Goal: Find contact information: Find contact information

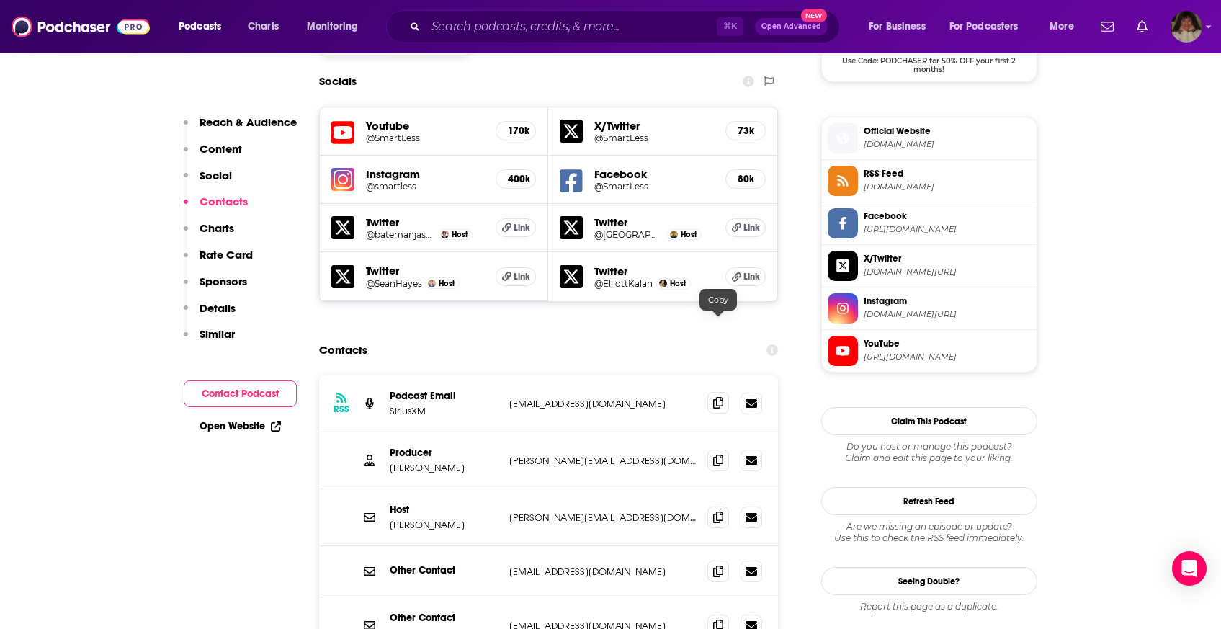
click at [714, 397] on icon at bounding box center [718, 403] width 10 height 12
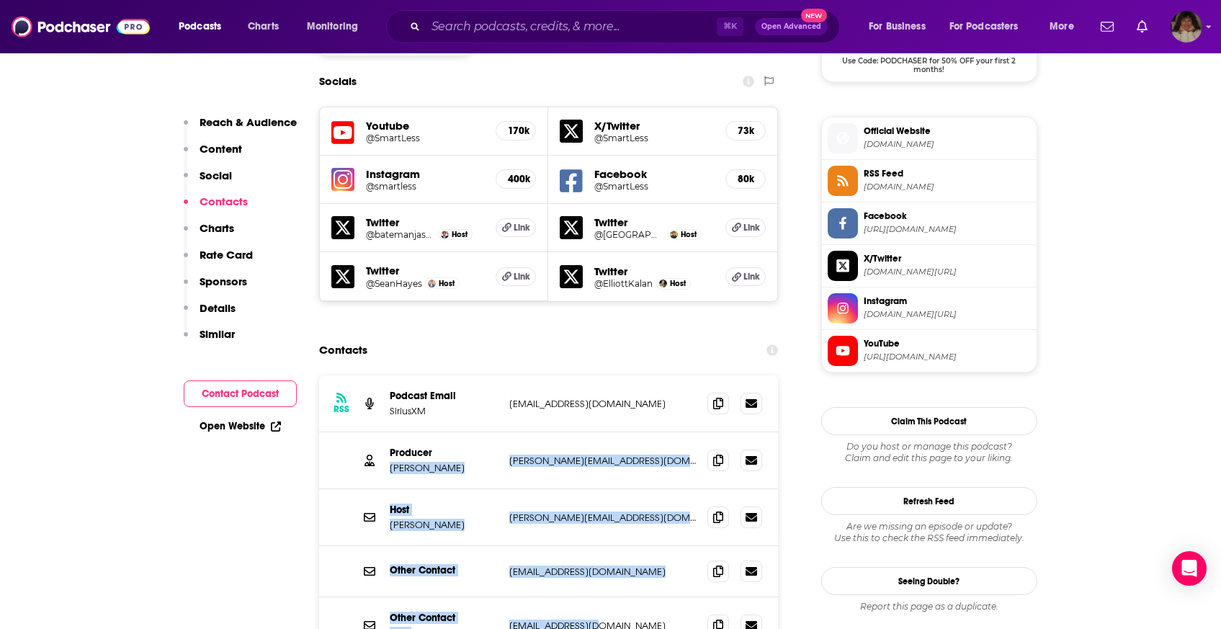
drag, startPoint x: 603, startPoint y: 528, endPoint x: 490, endPoint y: 378, distance: 187.7
click at [490, 378] on div "RSS Podcast Email SiriusXM podcasts@siriusxm.com podcasts@siriusxm.com Producer…" at bounding box center [548, 514] width 459 height 278
copy div "Bennett Barbakow bennett@testpatternmedia.com bennett@testpatternmedia.com Host…"
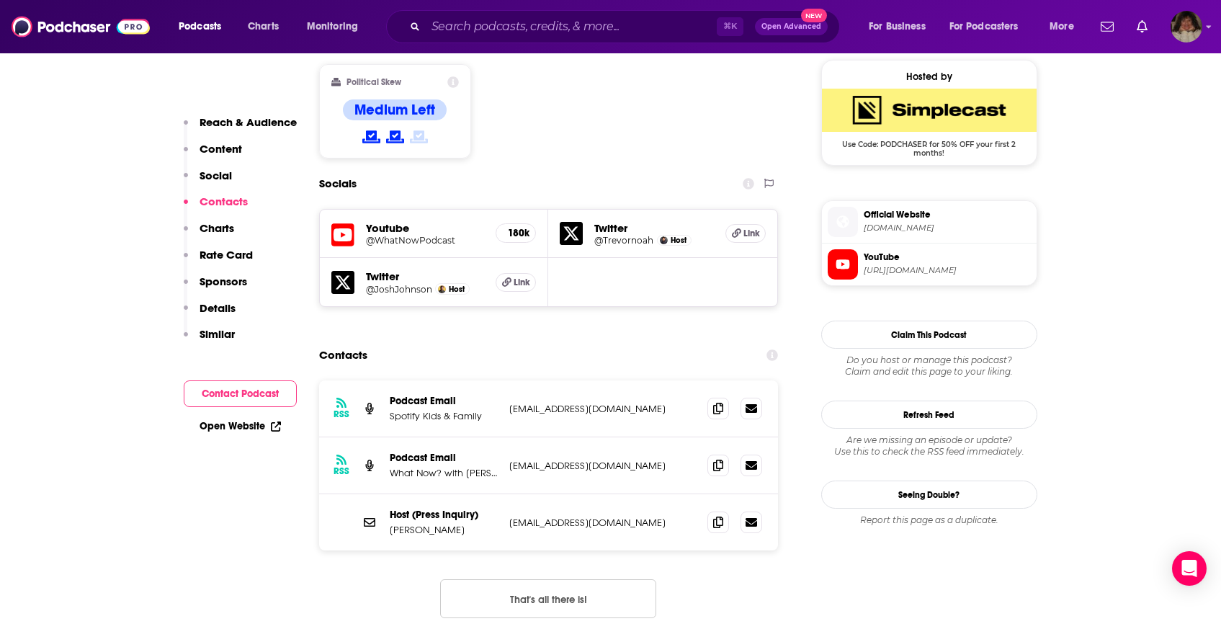
scroll to position [1154, 0]
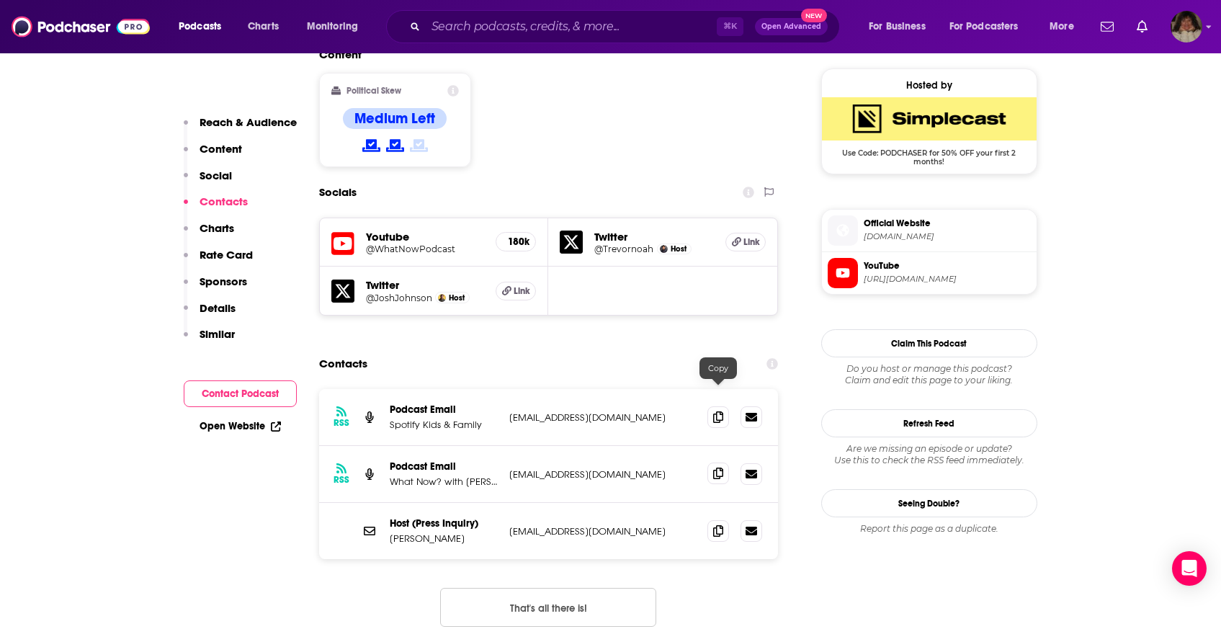
click at [711, 462] on span at bounding box center [718, 473] width 22 height 22
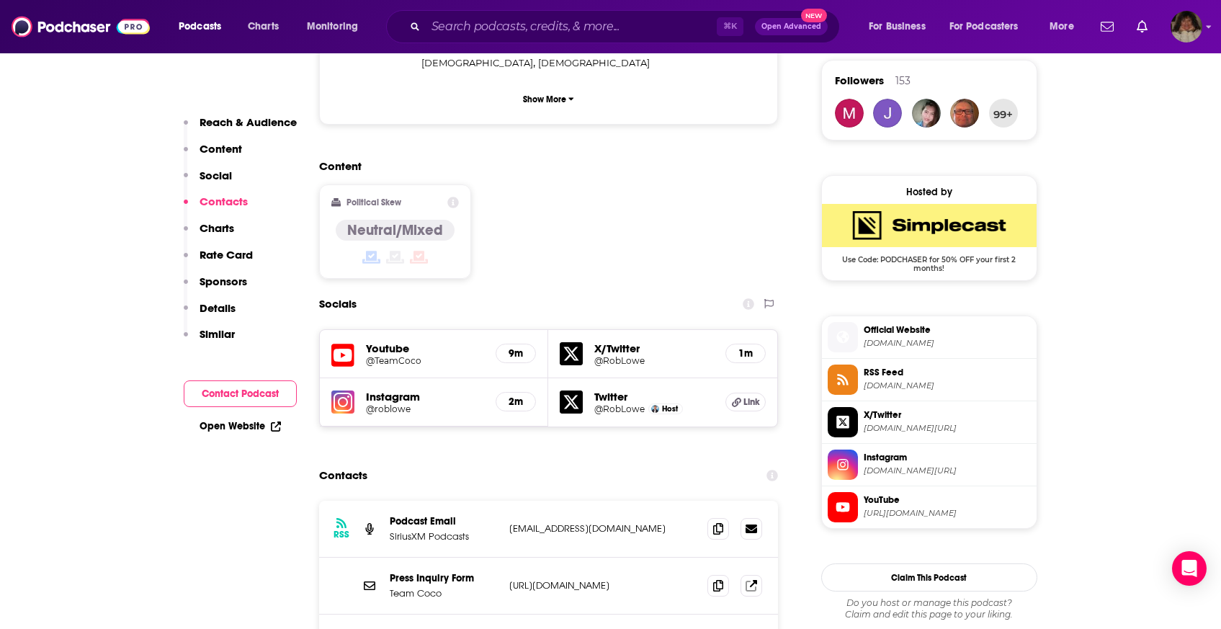
scroll to position [1231, 0]
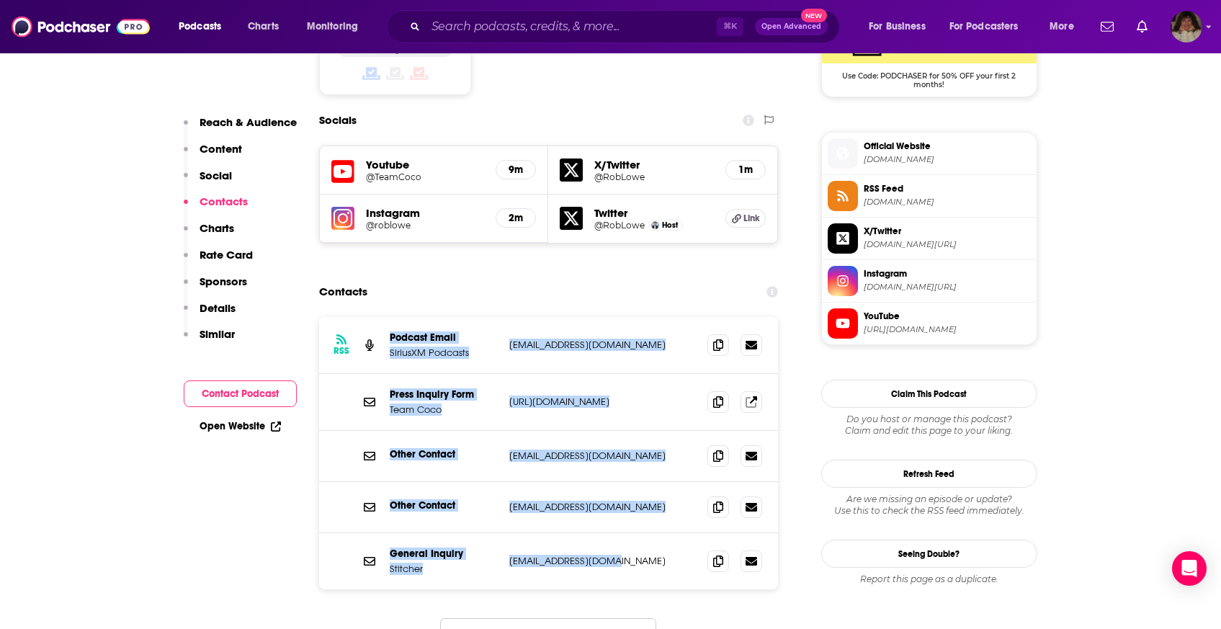
drag, startPoint x: 640, startPoint y: 498, endPoint x: 382, endPoint y: 258, distance: 352.6
click at [382, 317] on div "RSS Podcast Email SiriusXM Podcasts originals@stitcher.com originals@stitcher.c…" at bounding box center [548, 453] width 459 height 272
click at [613, 317] on div "RSS Podcast Email SiriusXM Podcasts originals@stitcher.com originals@stitcher.c…" at bounding box center [548, 345] width 459 height 57
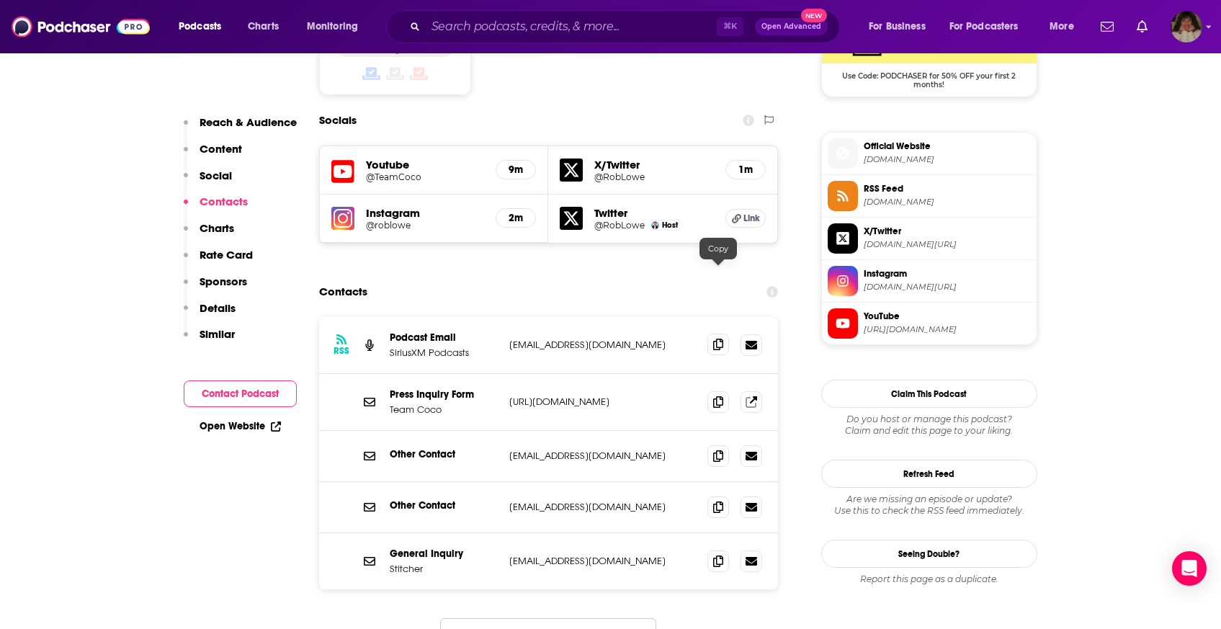
click at [715, 338] on icon at bounding box center [718, 344] width 10 height 12
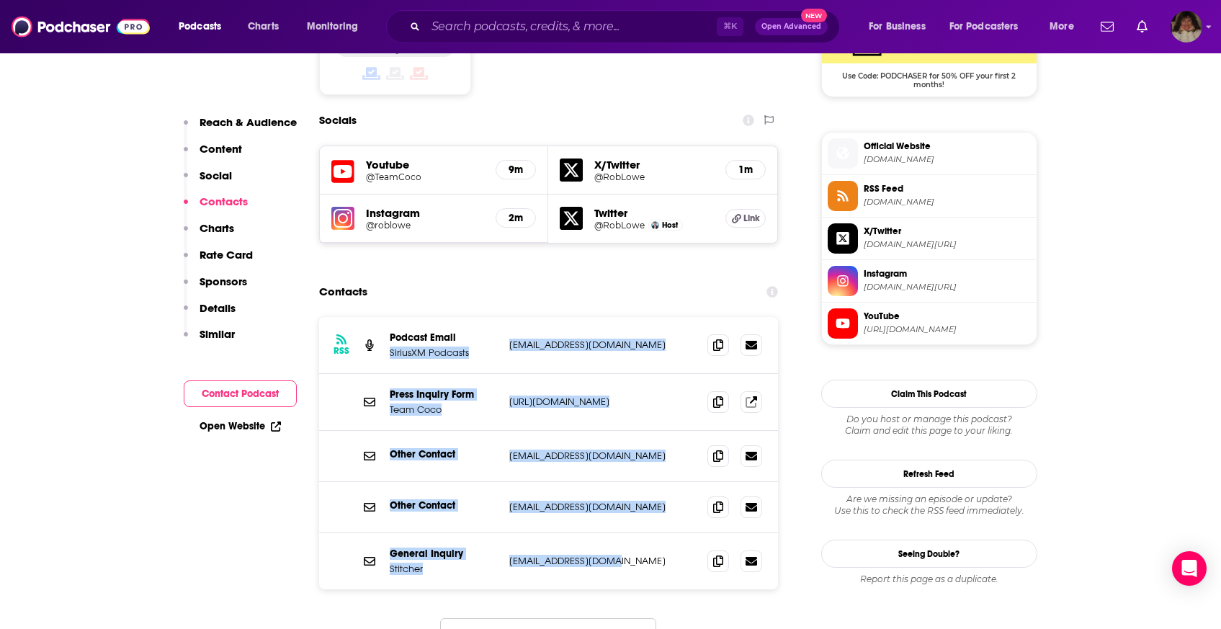
drag, startPoint x: 622, startPoint y: 497, endPoint x: 462, endPoint y: 275, distance: 273.8
click at [462, 317] on div "RSS Podcast Email SiriusXM Podcasts originals@stitcher.com originals@stitcher.c…" at bounding box center [548, 453] width 459 height 272
copy div "SiriusXM Podcasts originals@stitcher.com originals@stitcher.com Press Inquiry F…"
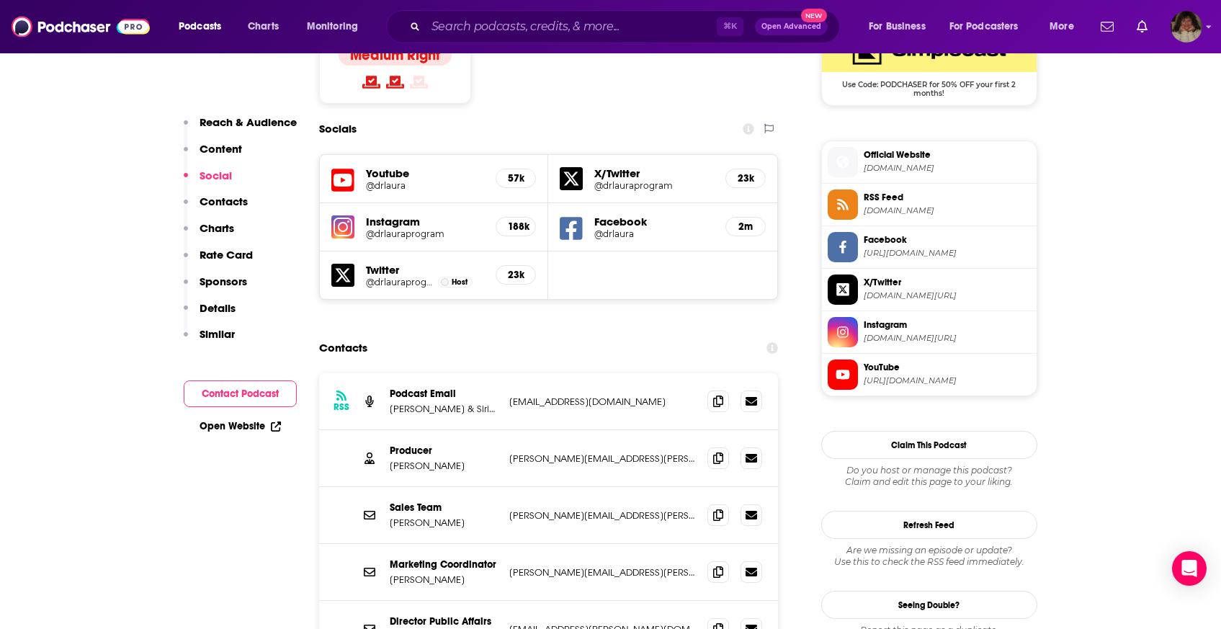
scroll to position [1273, 0]
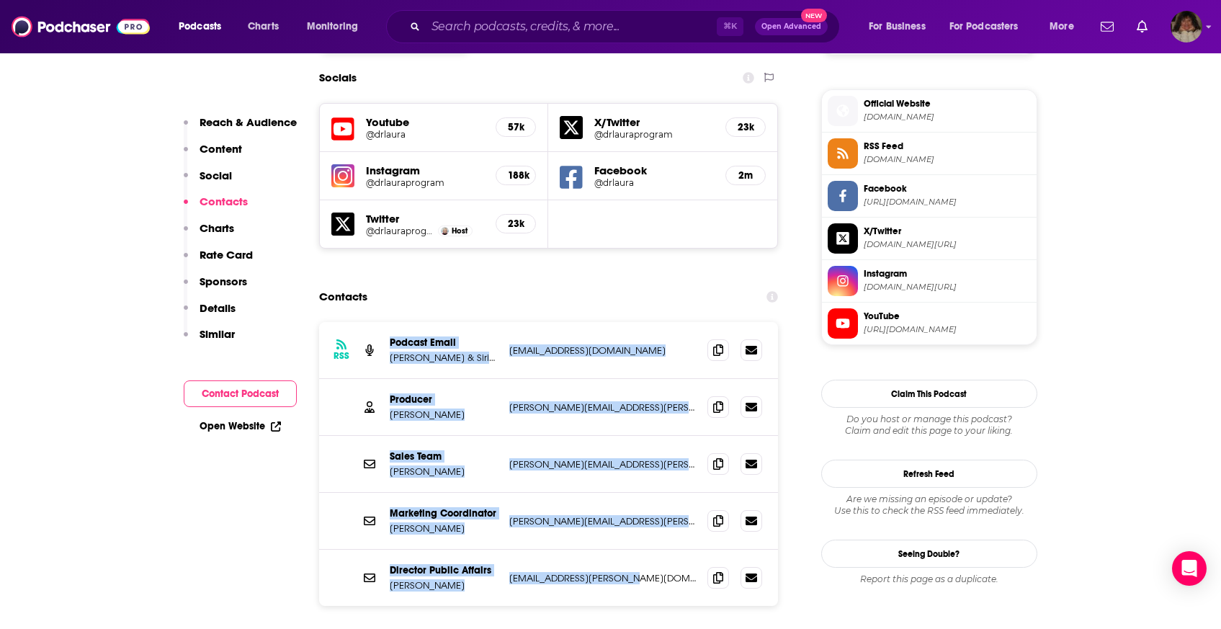
drag, startPoint x: 648, startPoint y: 495, endPoint x: 470, endPoint y: 243, distance: 308.5
click at [470, 322] on div "RSS Podcast Email Dr. Laura Schlessinger & SiriusXM info@DrLaura.com info@DrLau…" at bounding box center [548, 464] width 459 height 284
copy div "Podcast Email Dr. Laura Schlessinger & SiriusXM info@DrLaura.com info@DrLaura.c…"
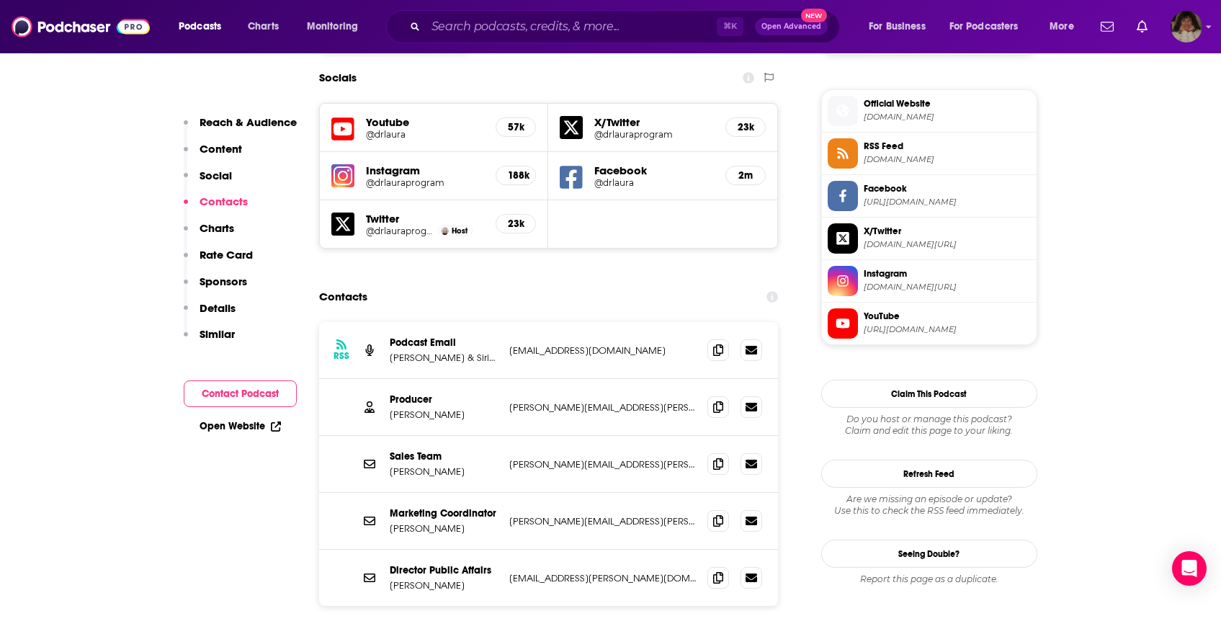
click at [650, 493] on div "Marketing Coordinator Rodney Pickett rodney.pickett@siriusxm.com rodney.pickett…" at bounding box center [548, 521] width 459 height 57
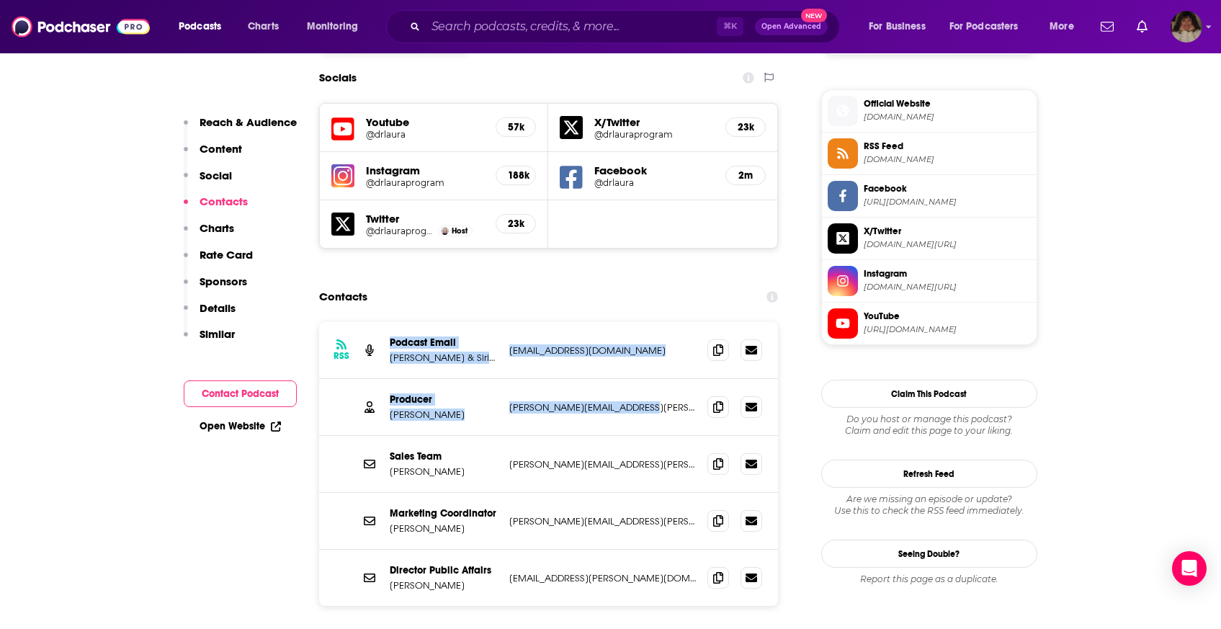
drag, startPoint x: 673, startPoint y: 323, endPoint x: 506, endPoint y: 238, distance: 188.1
click at [505, 322] on div "RSS Podcast Email Dr. Laura Schlessinger & SiriusXM info@DrLaura.com info@DrLau…" at bounding box center [548, 464] width 459 height 284
copy div "Podcast Email Dr. Laura Schlessinger & SiriusXM info@DrLaura.com info@DrLaura.c…"
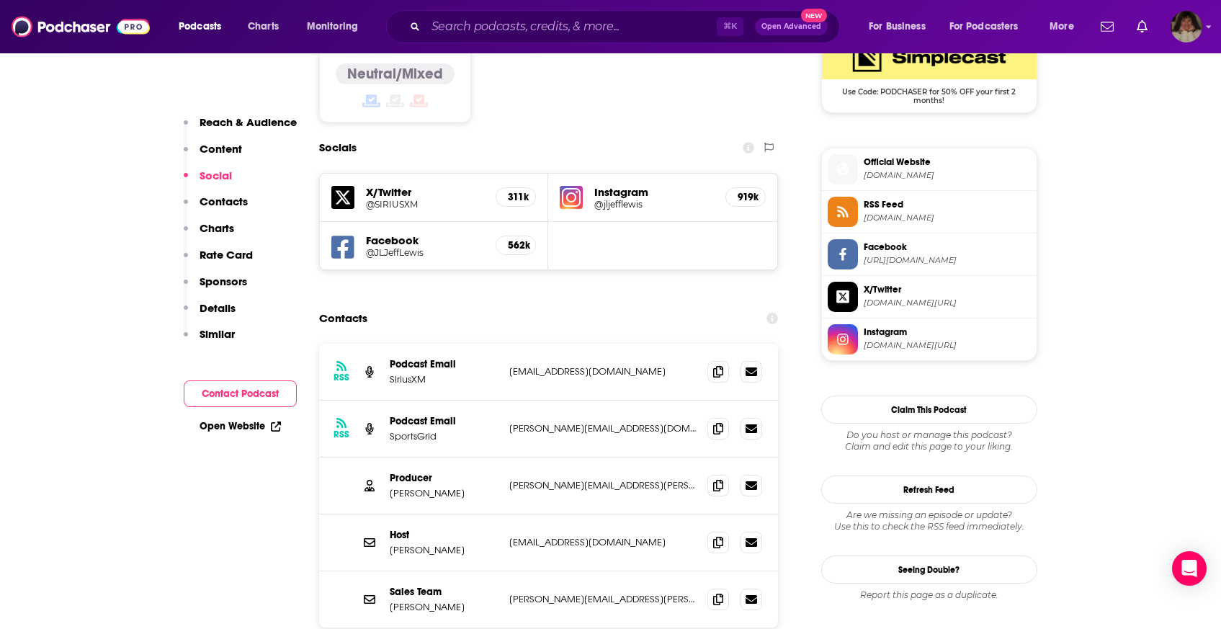
scroll to position [1344, 0]
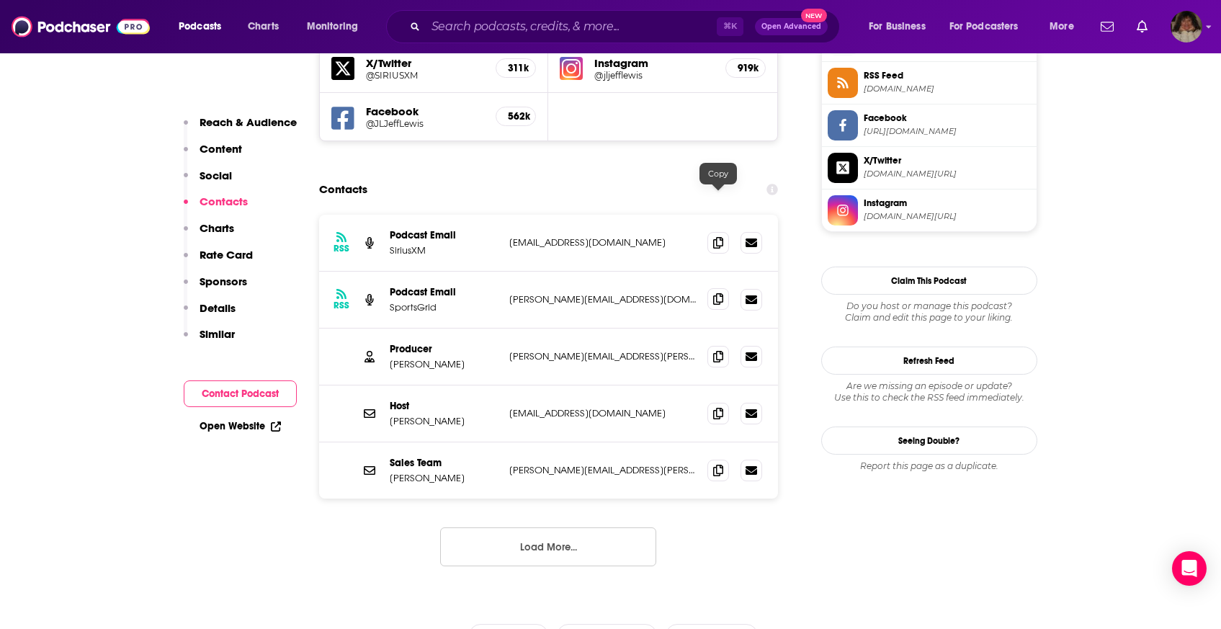
click at [719, 293] on icon at bounding box center [718, 299] width 10 height 12
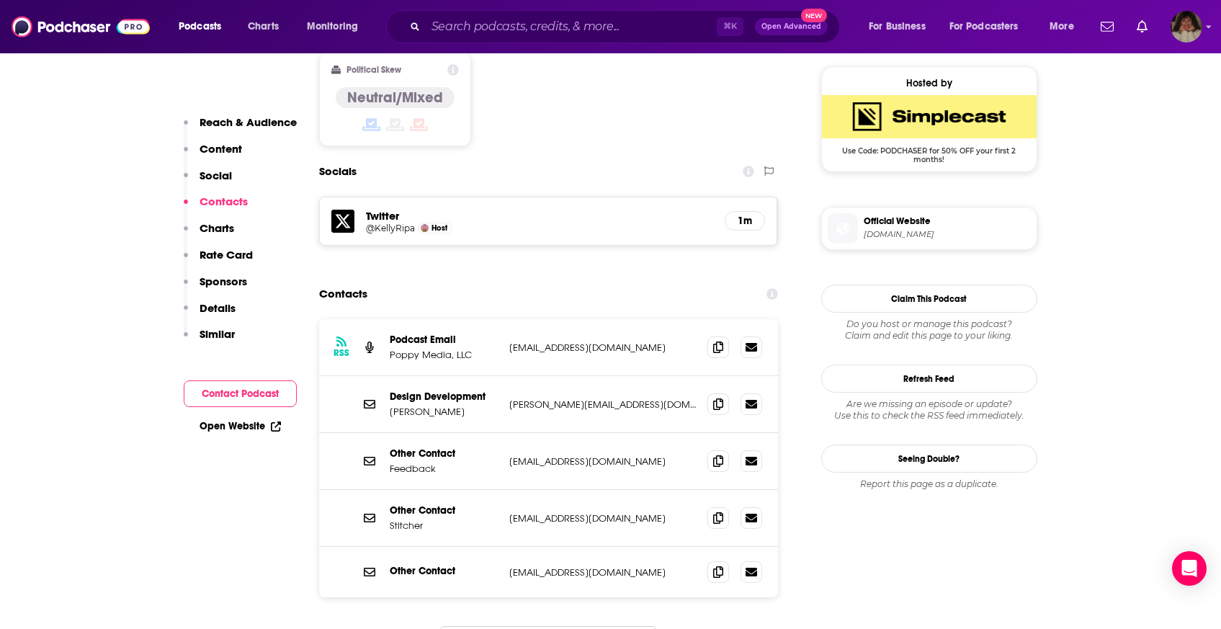
scroll to position [1255, 0]
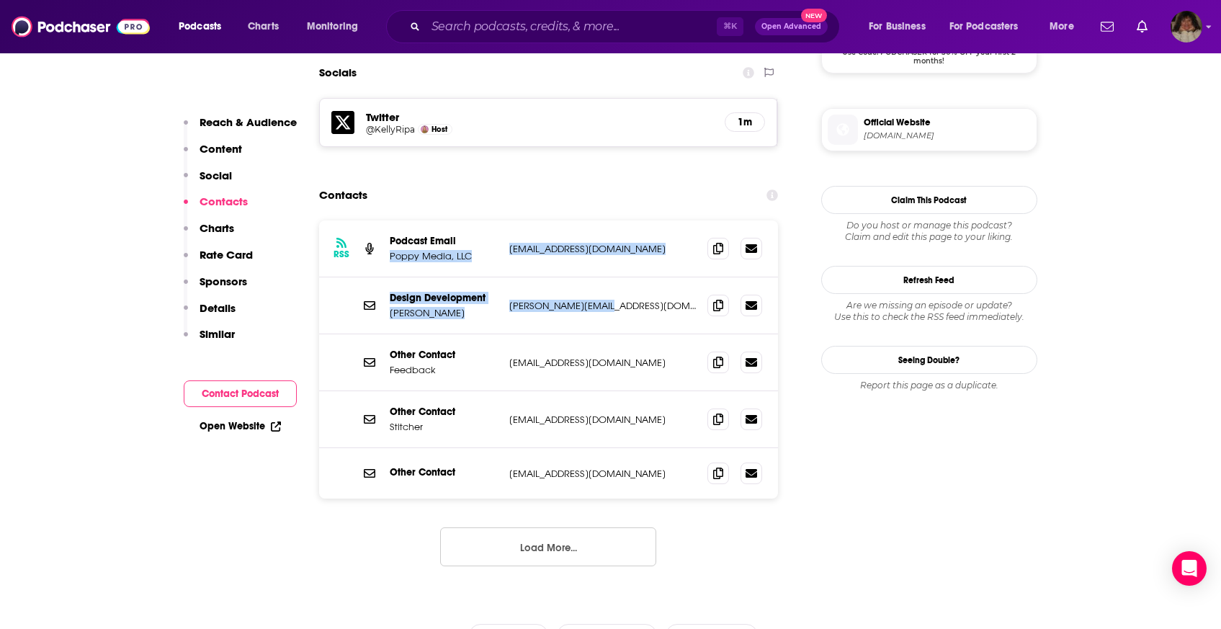
drag, startPoint x: 502, startPoint y: 179, endPoint x: 643, endPoint y: 246, distance: 156.2
click at [643, 246] on div "RSS Podcast Email Poppy Media, LLC offcamera@milojoproductions.com offcamera@mi…" at bounding box center [548, 359] width 459 height 278
copy div "Poppy Media, LLC offcamera@milojoproductions.com offcamera@milojoproductions.co…"
click at [596, 243] on p "offcamera@milojoproductions.com" at bounding box center [602, 249] width 187 height 12
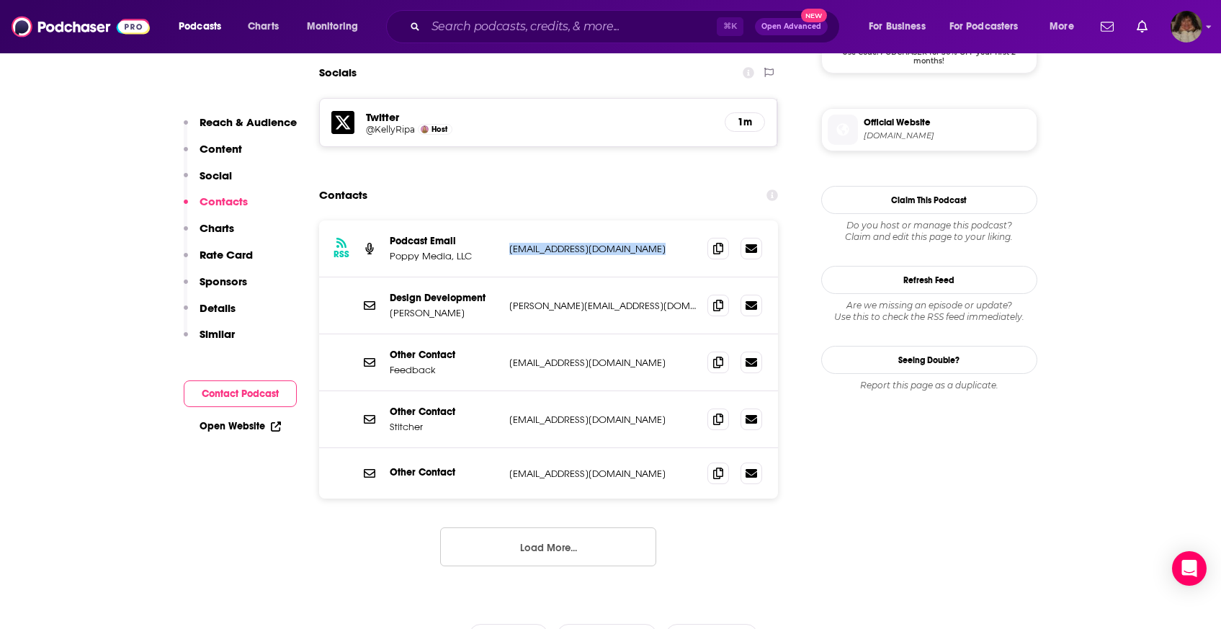
click at [596, 243] on p "offcamera@milojoproductions.com" at bounding box center [602, 249] width 187 height 12
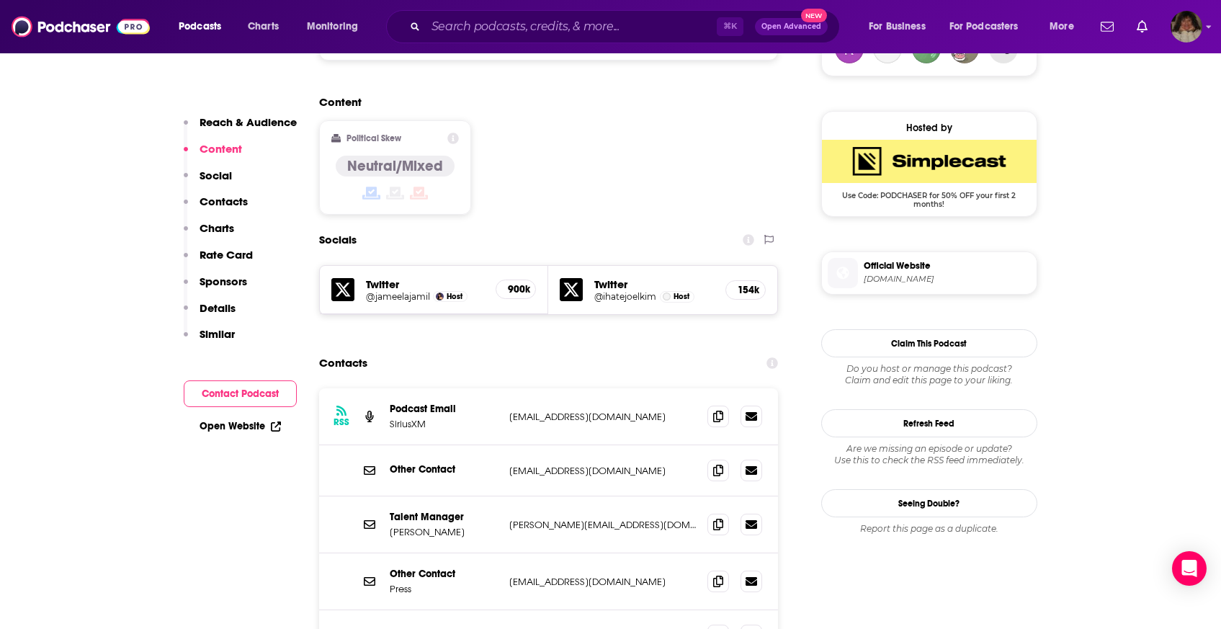
scroll to position [1211, 0]
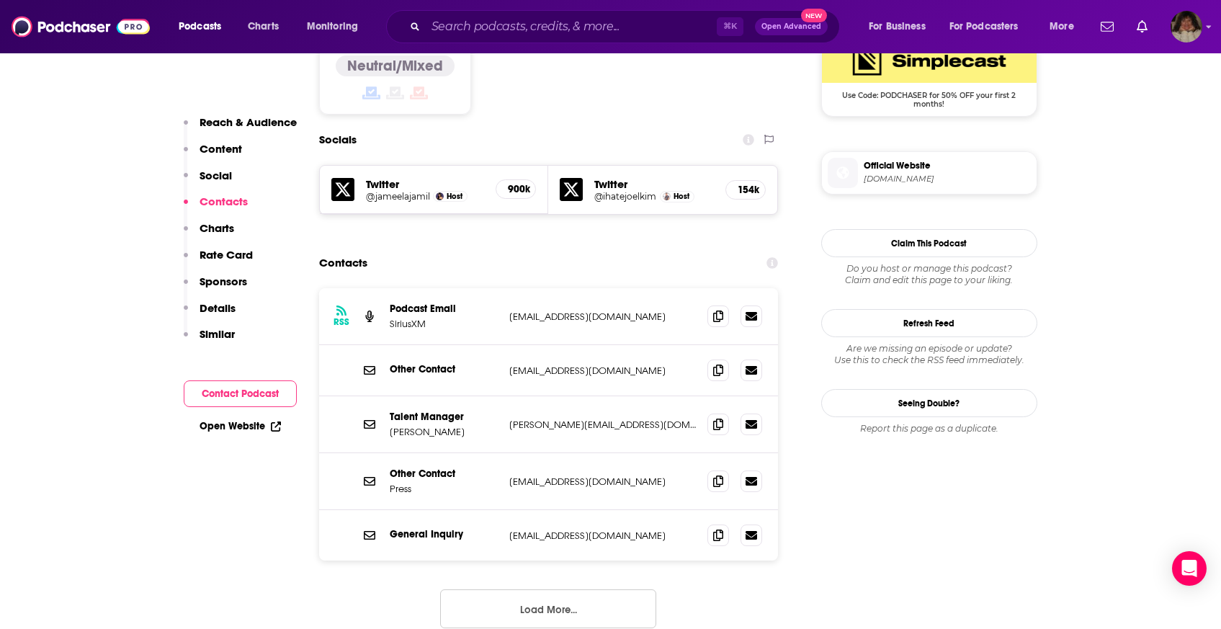
click at [603, 418] on p "caroline@moneymanagementuk.com" at bounding box center [602, 424] width 187 height 12
copy div "caroline@moneymanagementuk.com caroline@moneymanagementuk.com"
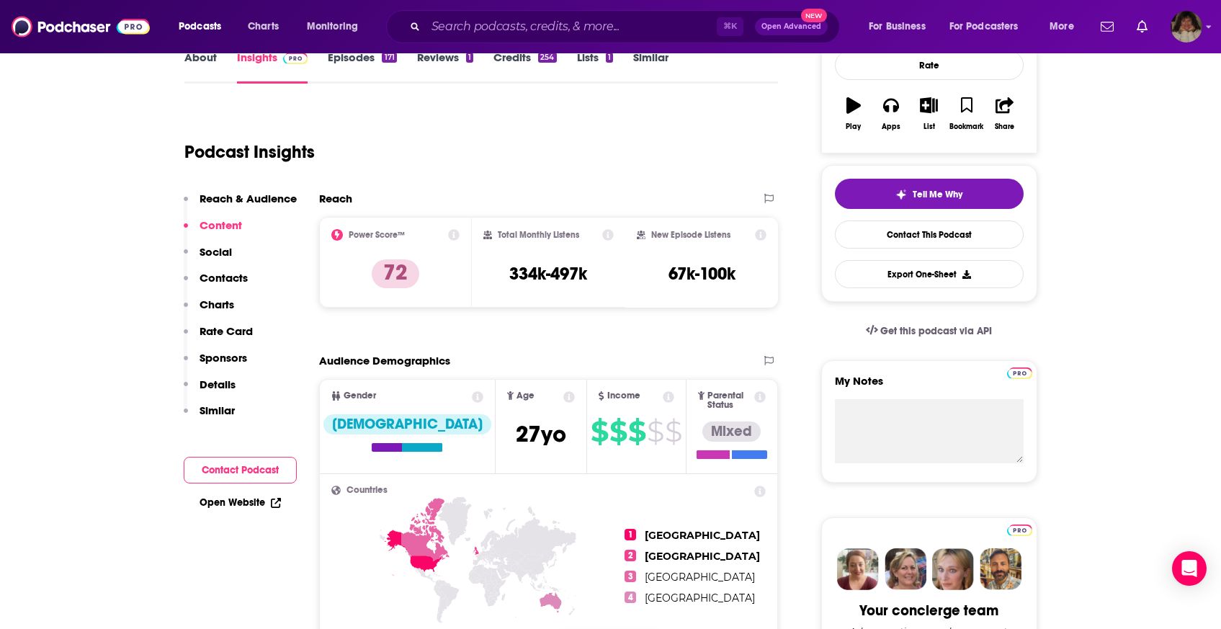
scroll to position [0, 0]
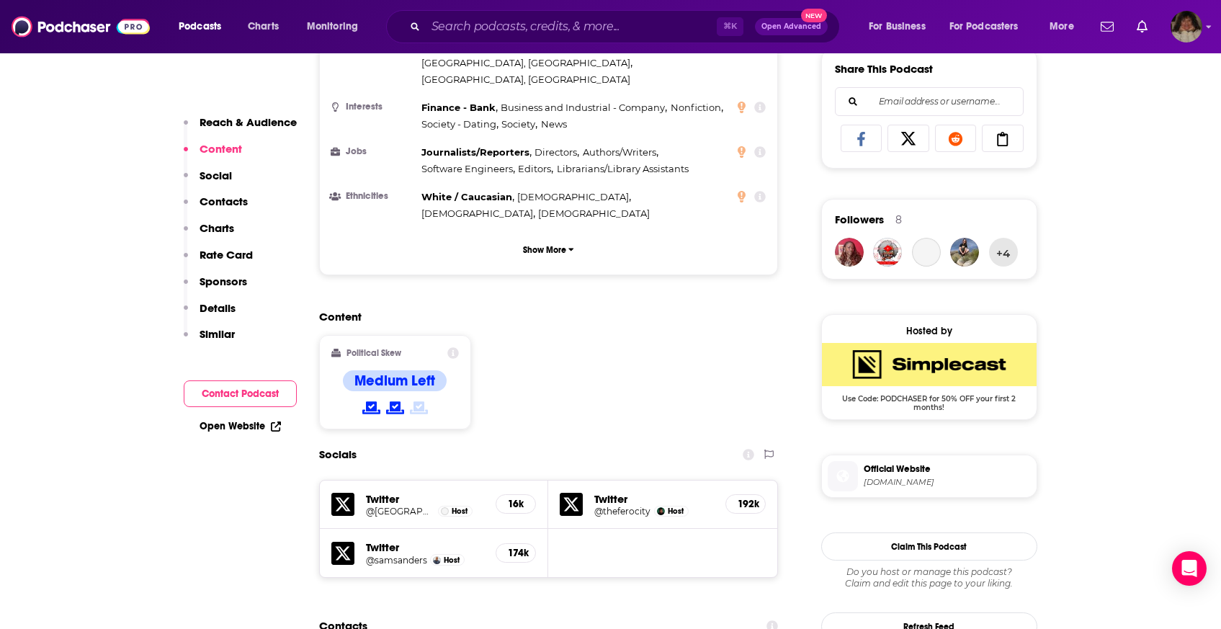
scroll to position [1161, 0]
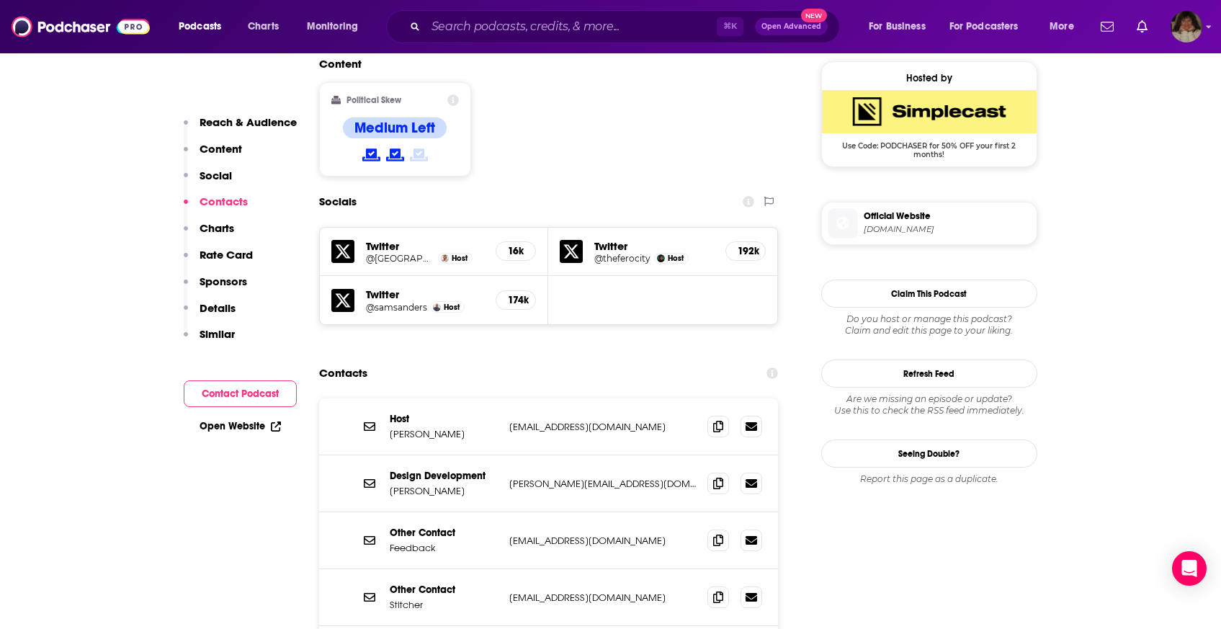
click at [561, 421] on p "[EMAIL_ADDRESS][DOMAIN_NAME]" at bounding box center [602, 427] width 187 height 12
copy div "[EMAIL_ADDRESS][DOMAIN_NAME] [EMAIL_ADDRESS][DOMAIN_NAME]"
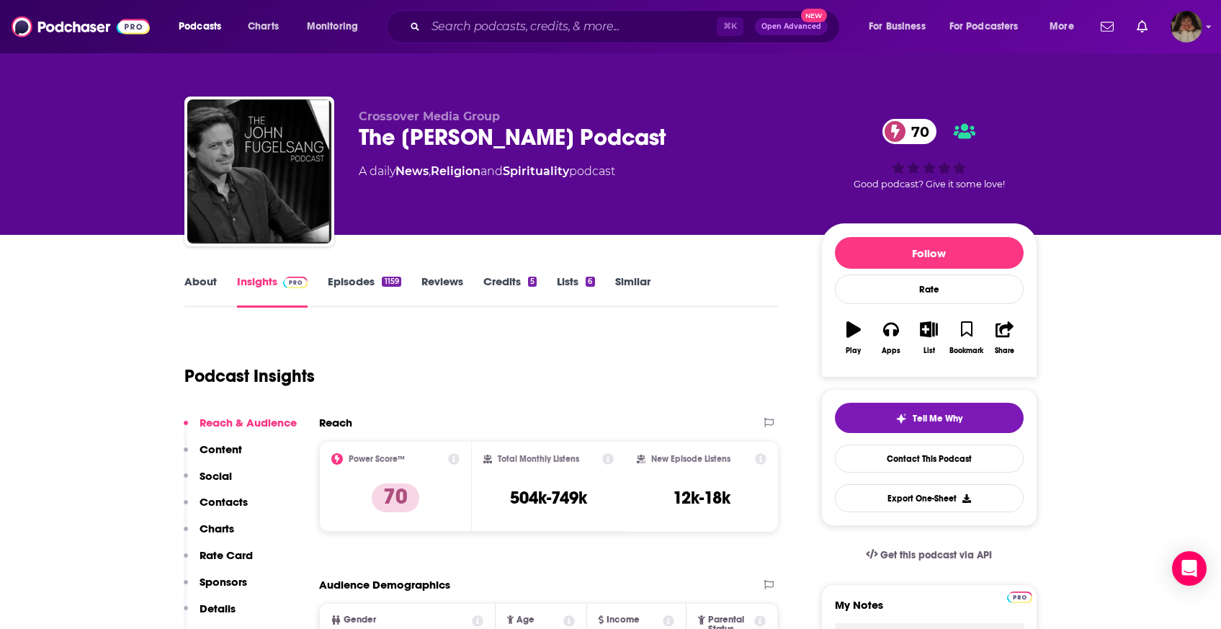
drag, startPoint x: 564, startPoint y: 139, endPoint x: 356, endPoint y: 138, distance: 207.4
click at [356, 138] on div "Crossover Media Group The John Fugelsang Podcast 70 A daily News , Religion and…" at bounding box center [610, 175] width 853 height 156
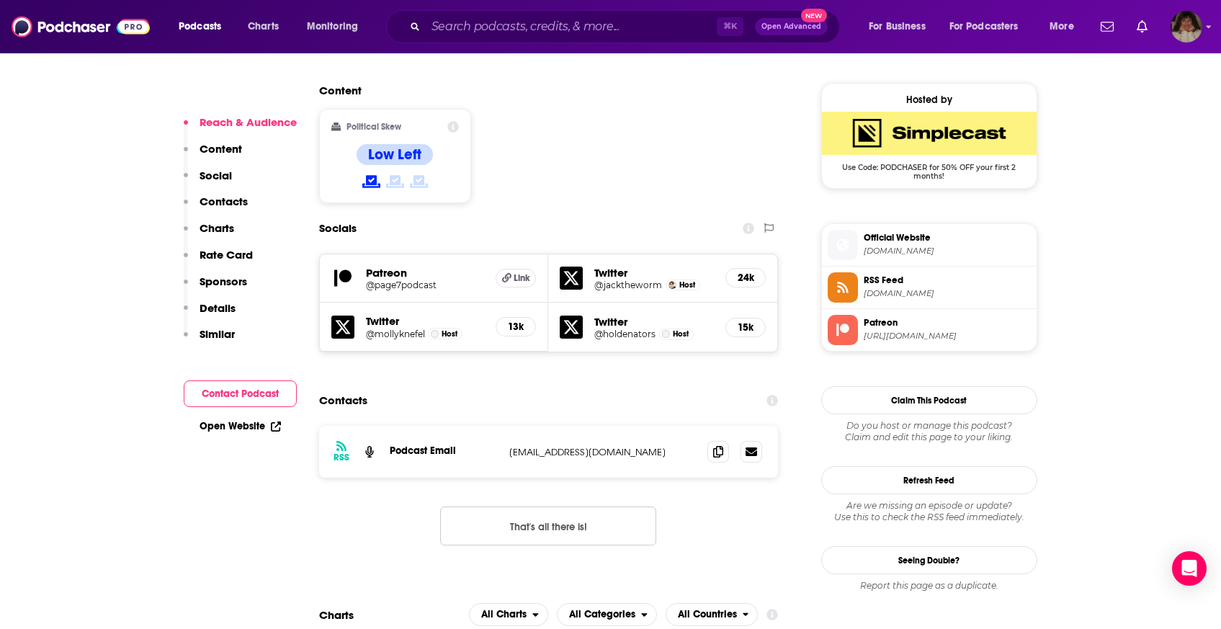
scroll to position [1149, 0]
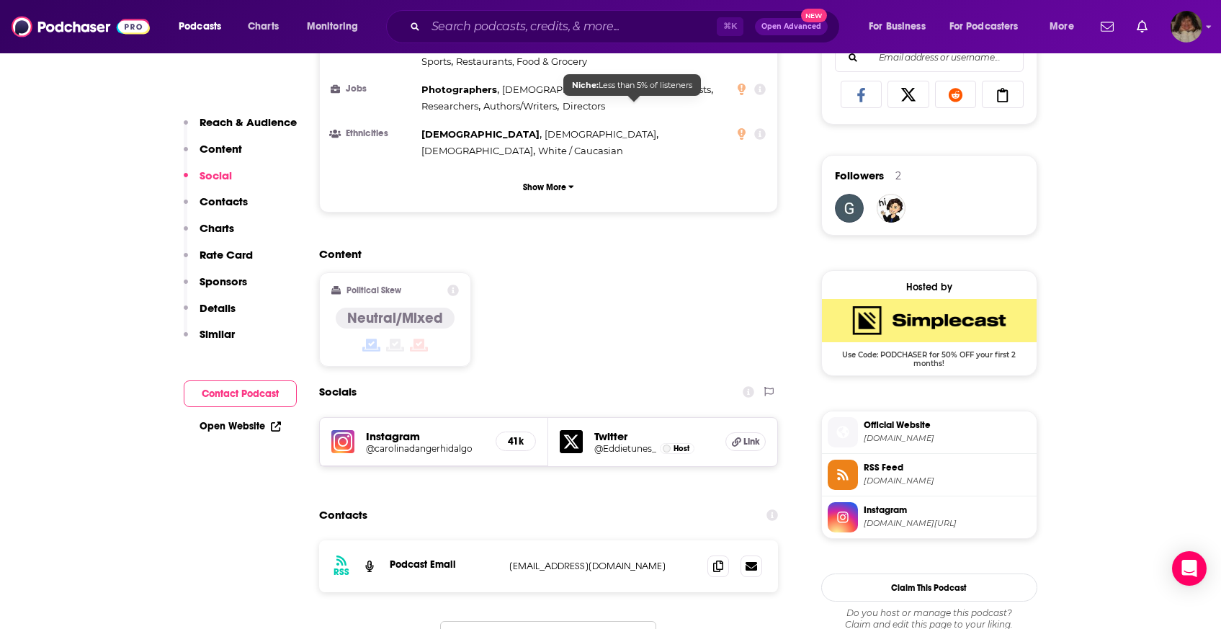
scroll to position [1055, 0]
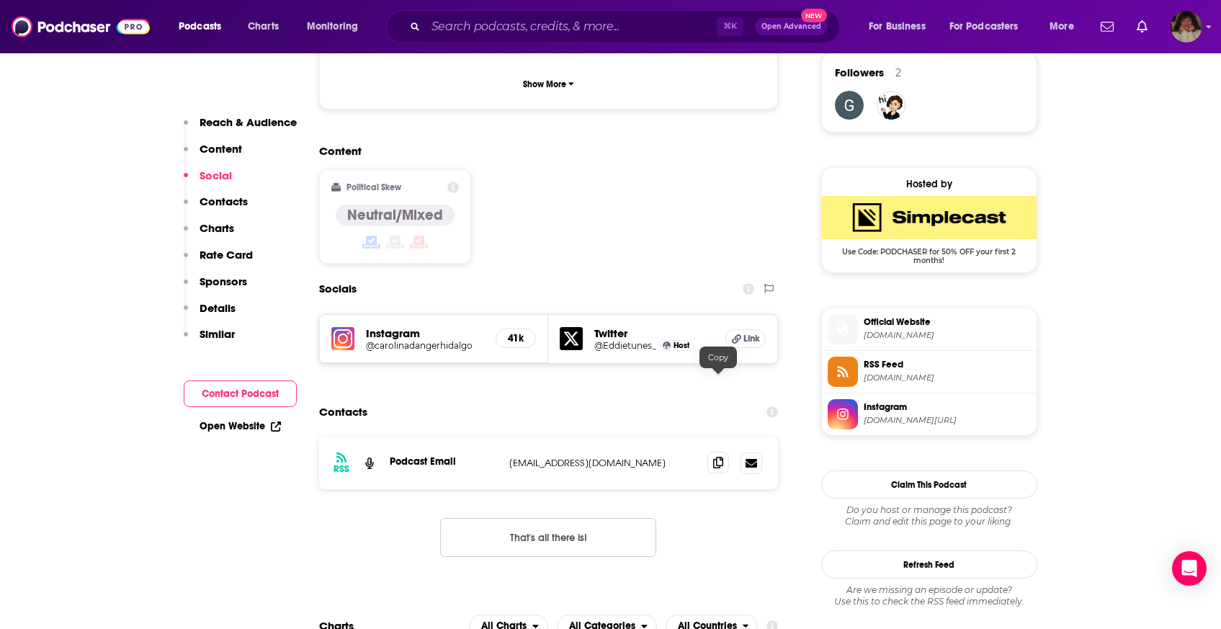
click at [717, 452] on span at bounding box center [718, 463] width 22 height 22
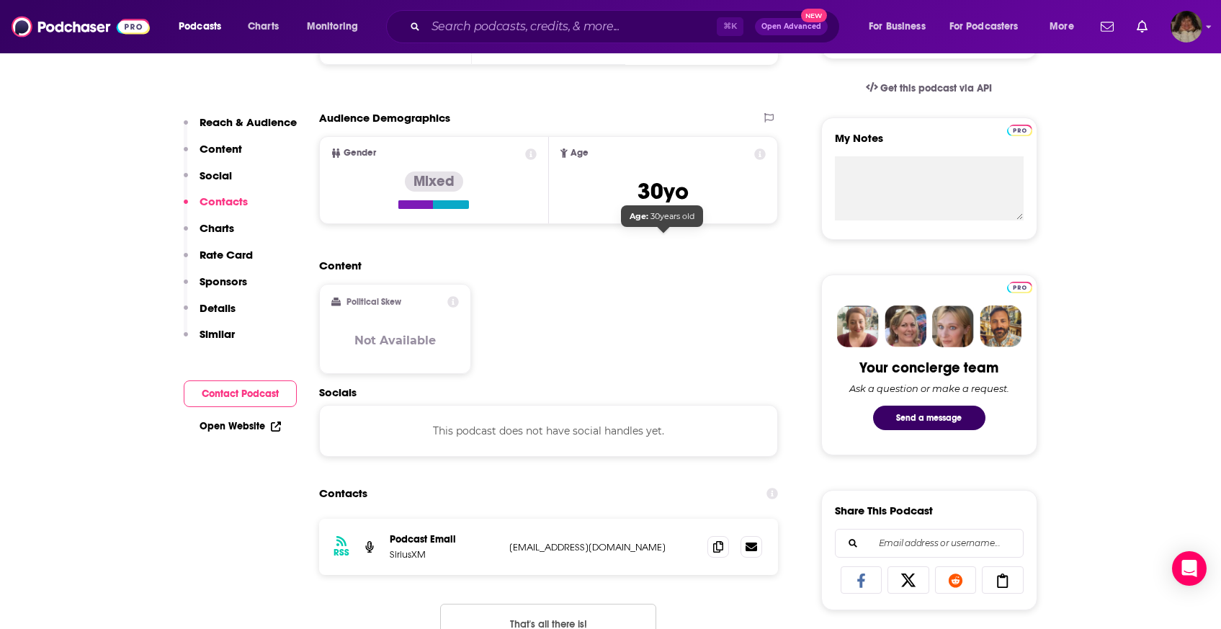
scroll to position [748, 0]
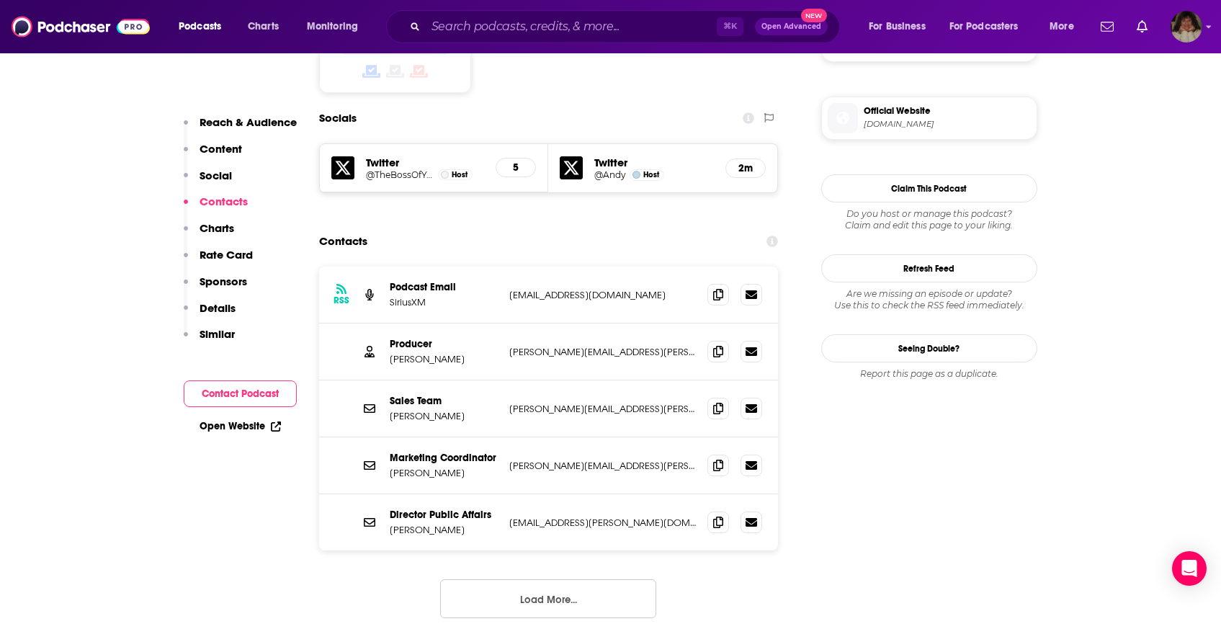
scroll to position [1275, 0]
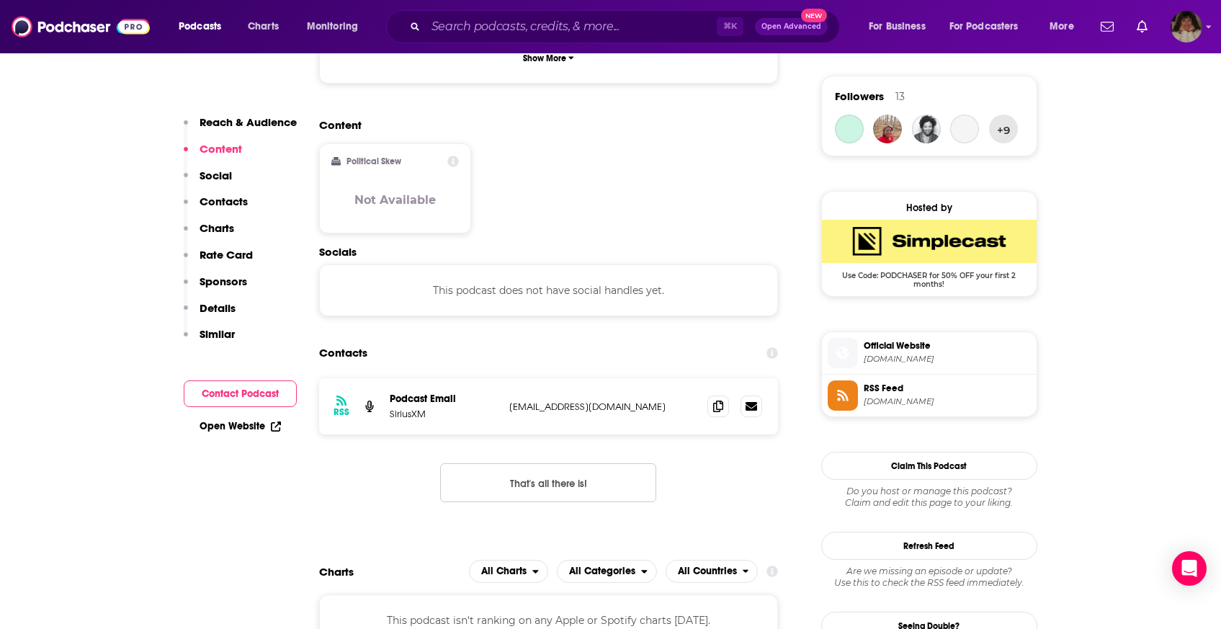
scroll to position [1045, 0]
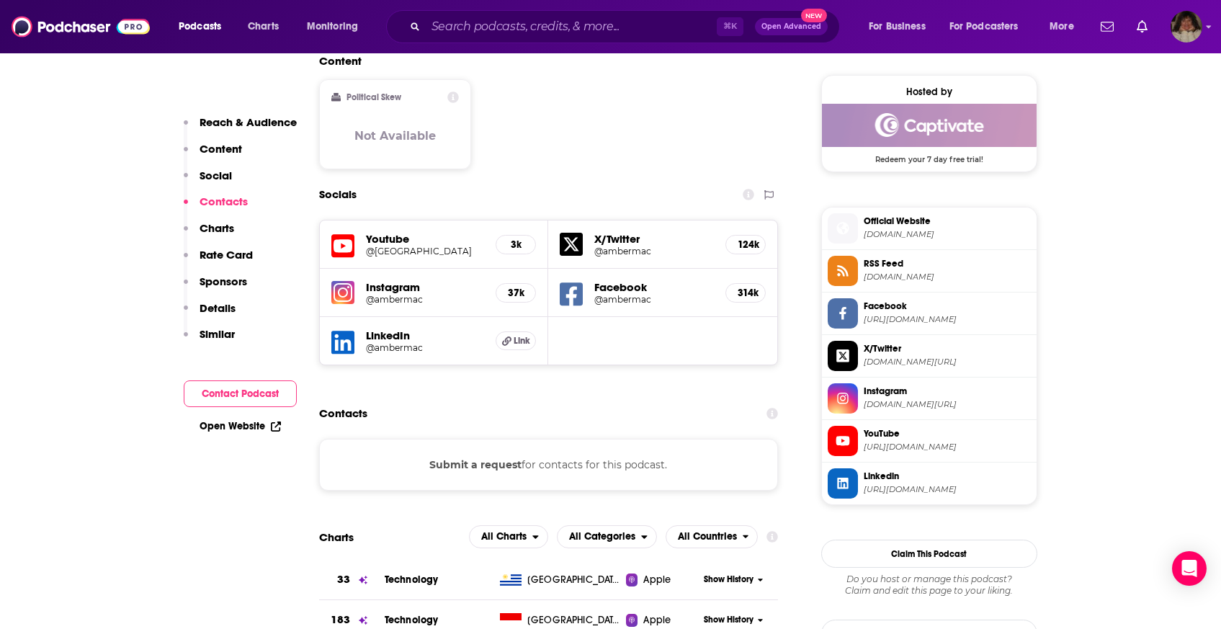
scroll to position [1251, 0]
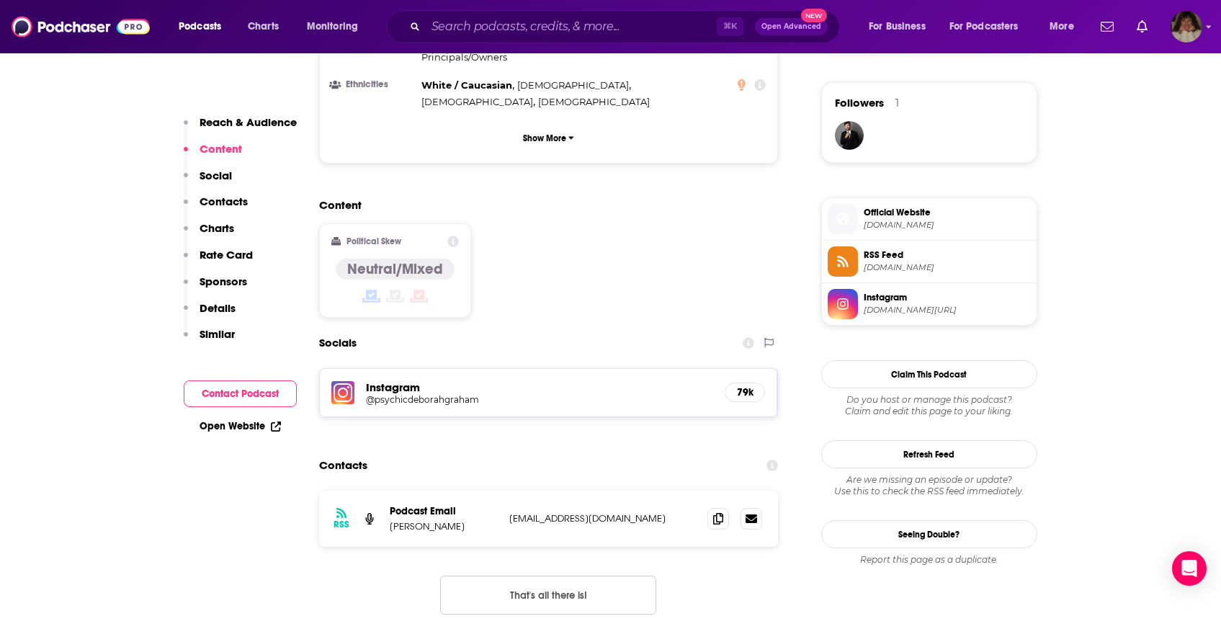
scroll to position [1026, 0]
click at [713, 511] on icon at bounding box center [718, 517] width 10 height 12
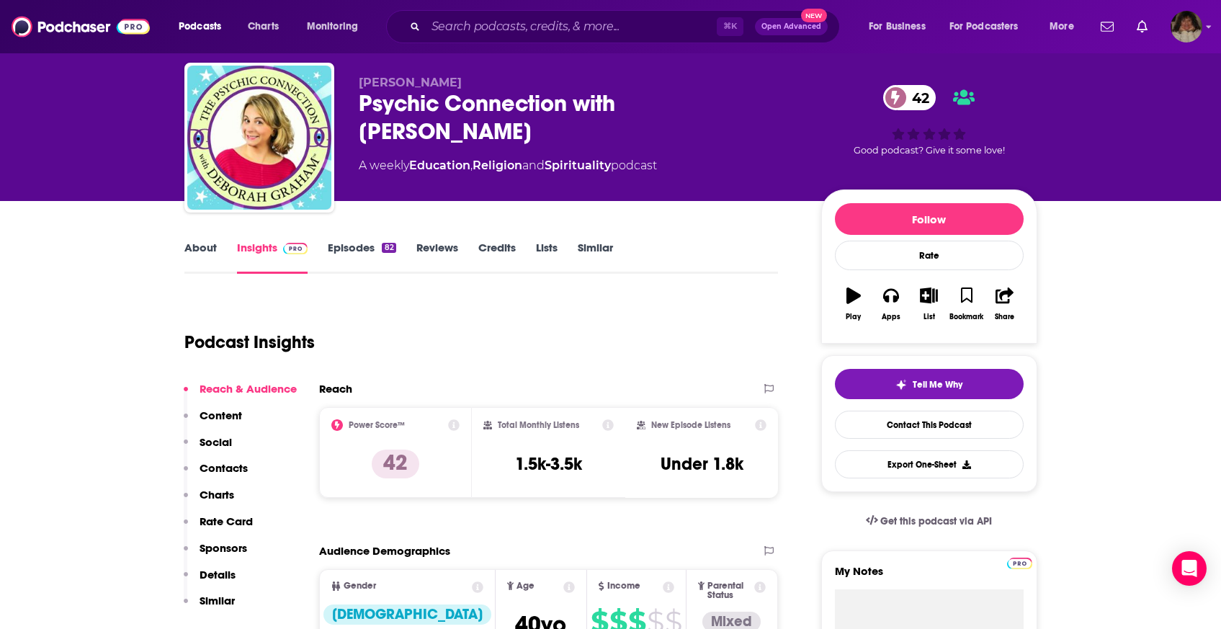
scroll to position [0, 0]
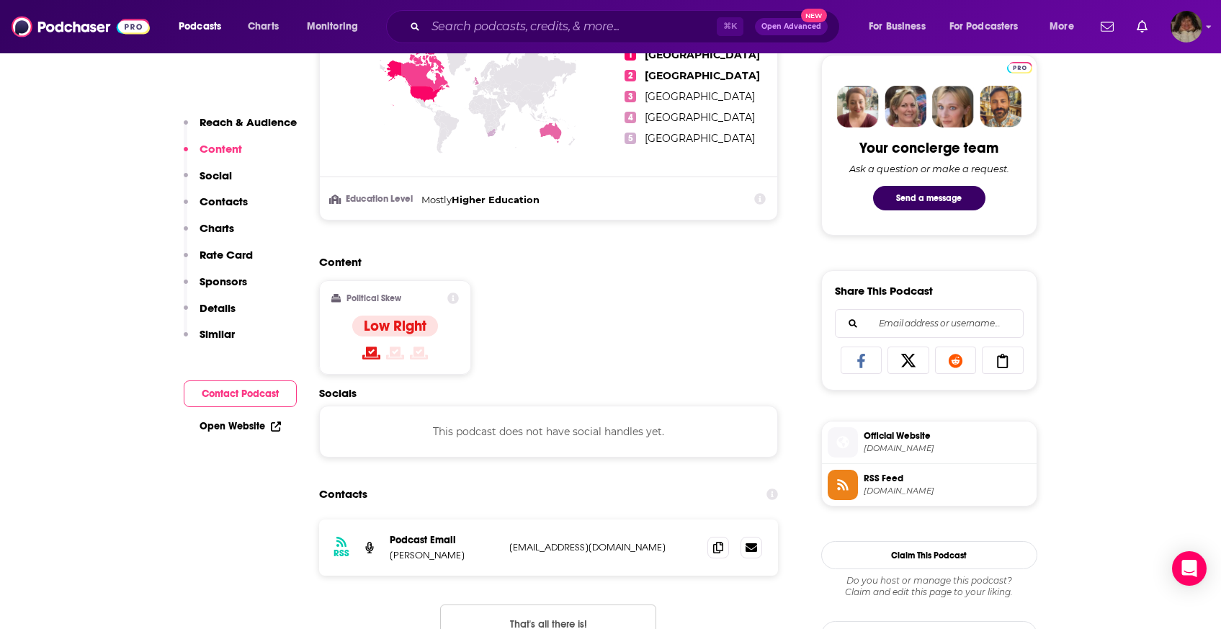
scroll to position [896, 0]
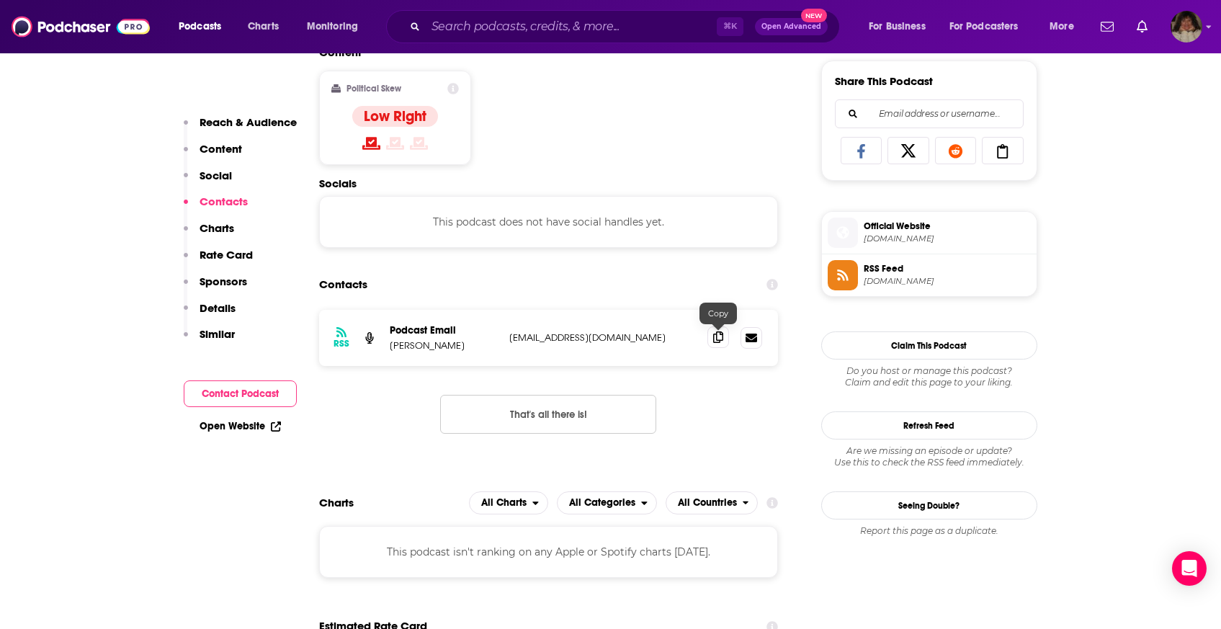
click at [715, 341] on icon at bounding box center [718, 337] width 10 height 12
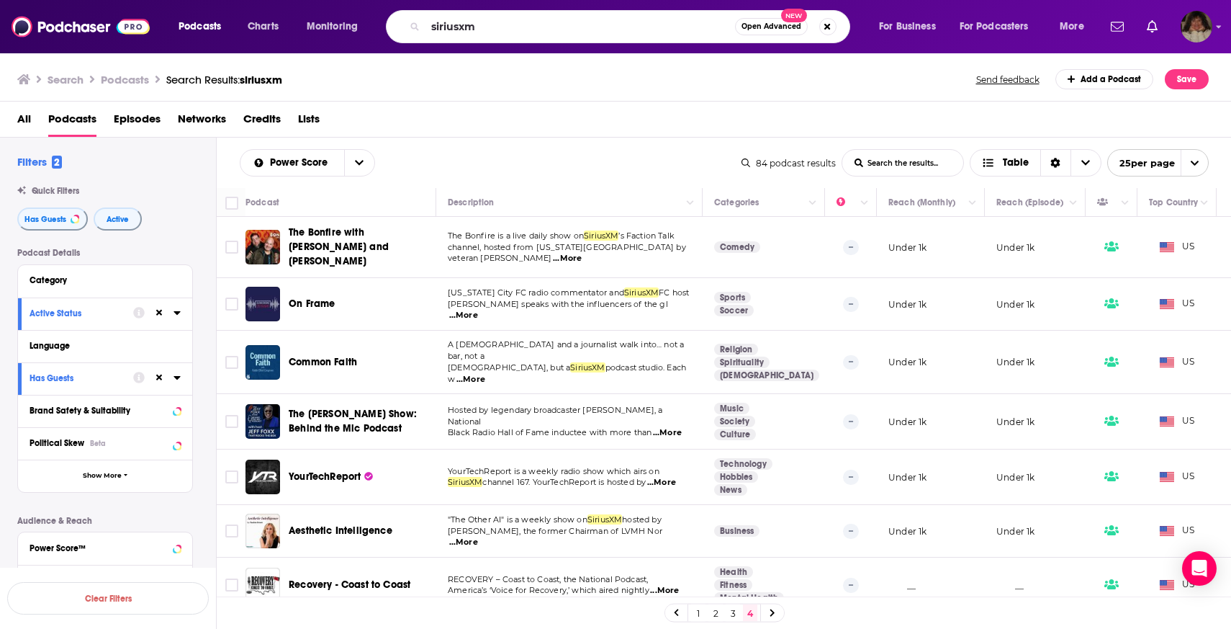
scroll to position [115, 0]
